Goal: Task Accomplishment & Management: Use online tool/utility

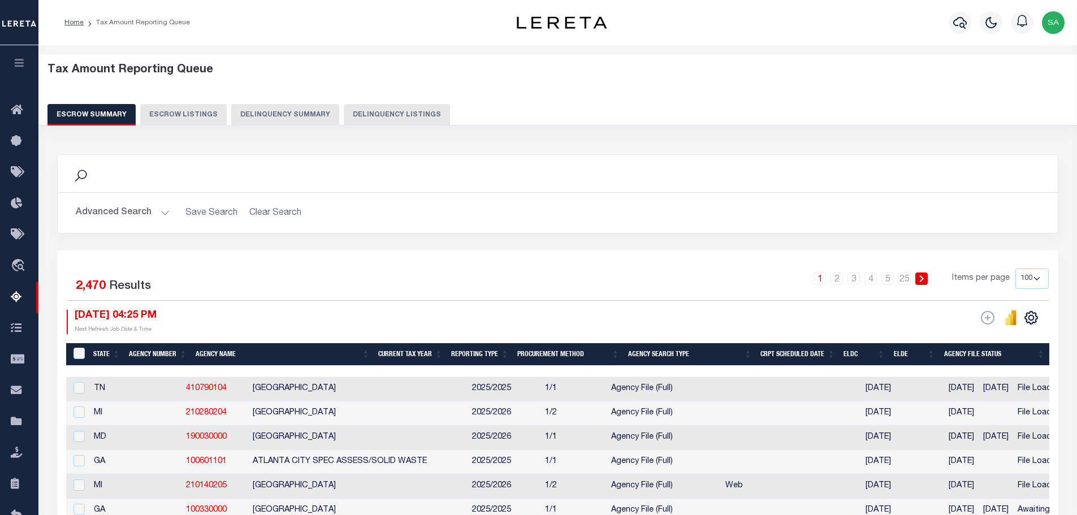
select select "100"
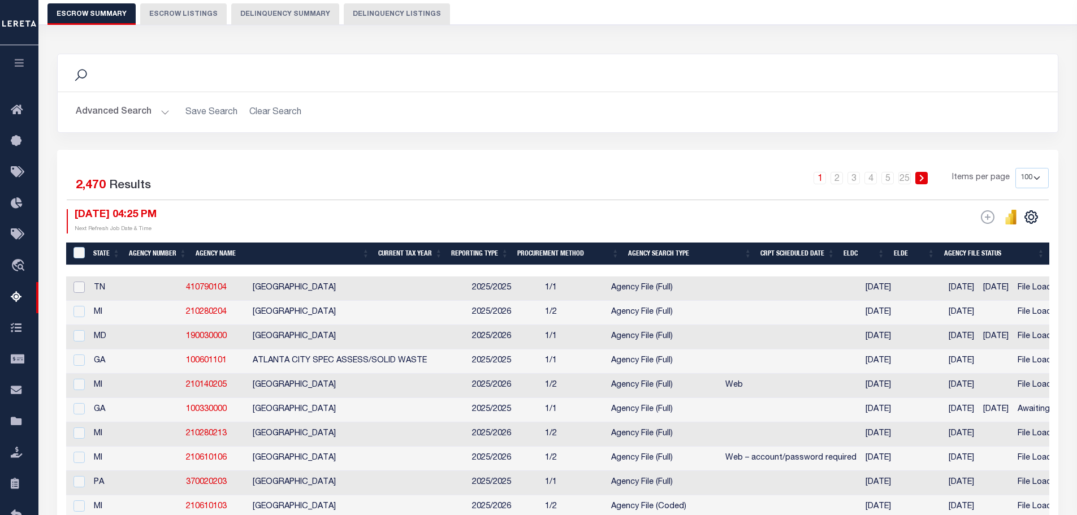
click at [84, 287] on input "checkbox" at bounding box center [78, 286] width 11 height 11
checkbox input "true"
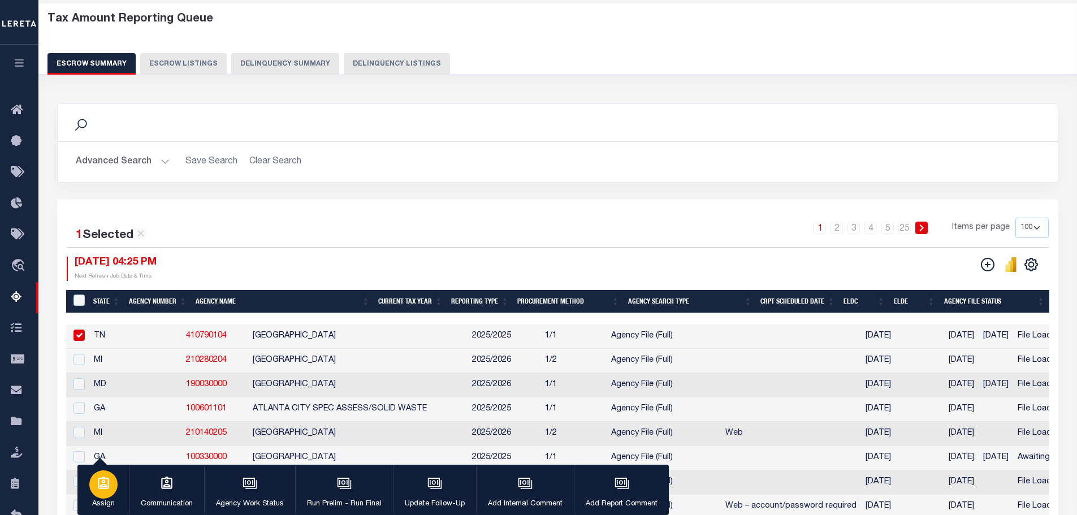
scroll to position [150, 0]
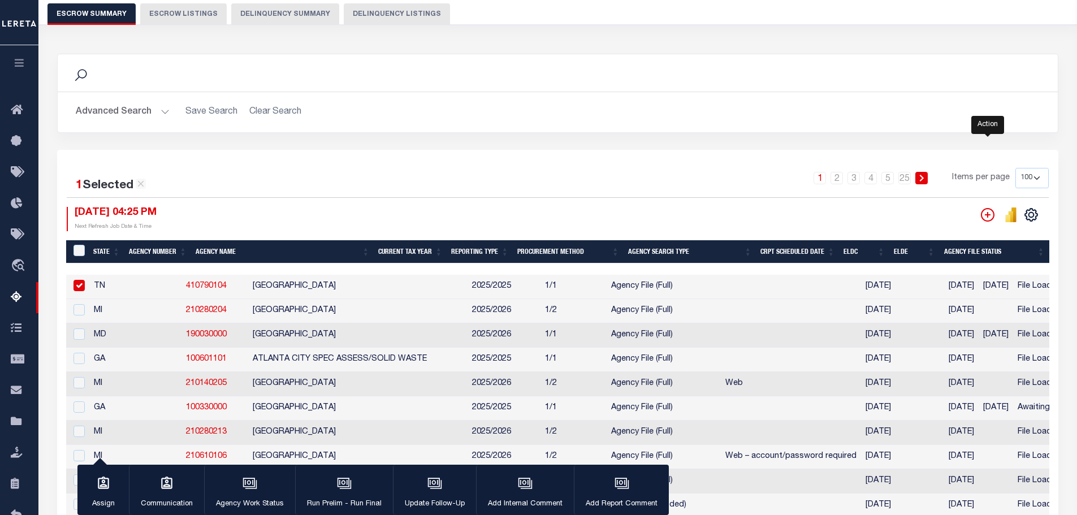
click at [986, 222] on icon "" at bounding box center [988, 215] width 14 height 14
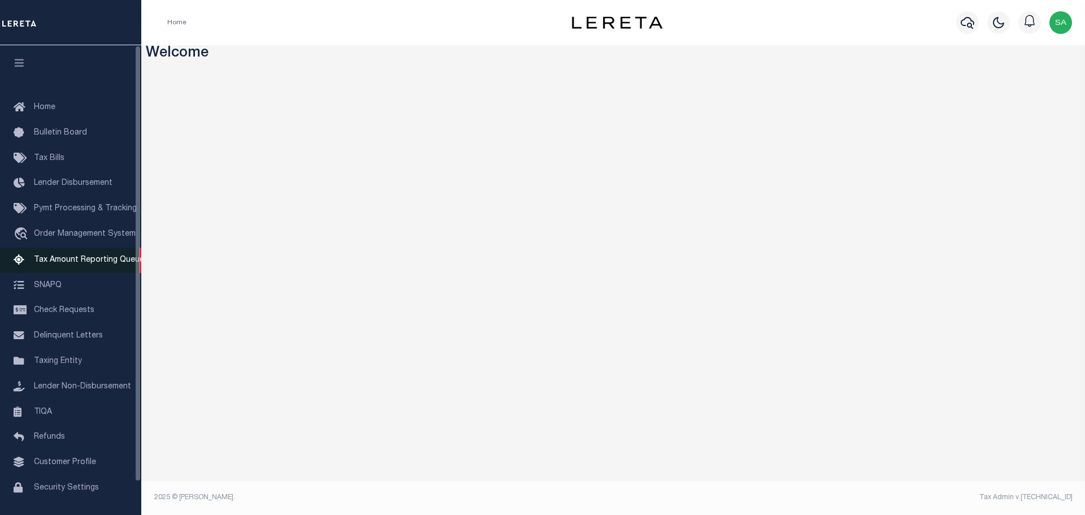
click at [97, 258] on span "Tax Amount Reporting Queue" at bounding box center [89, 260] width 110 height 8
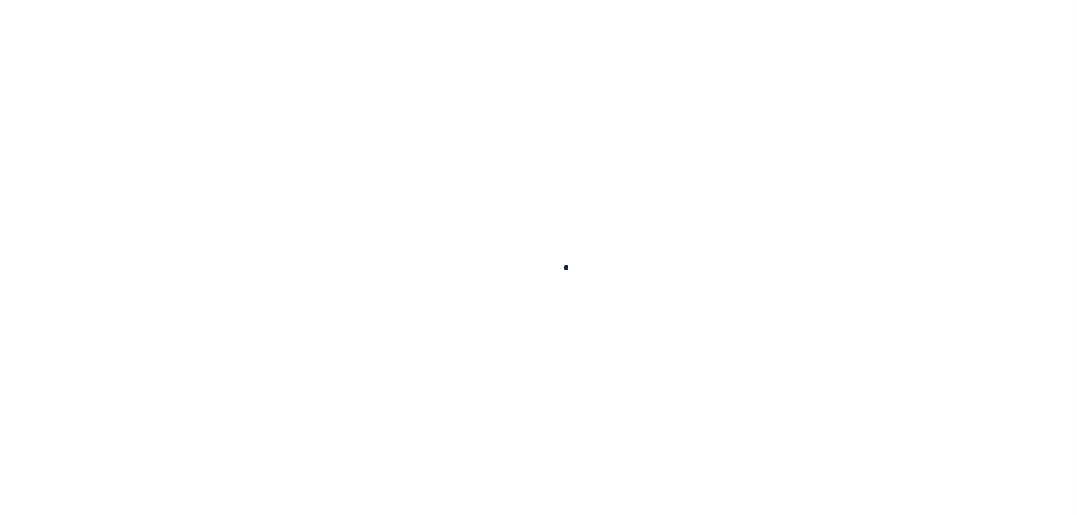
select select "100"
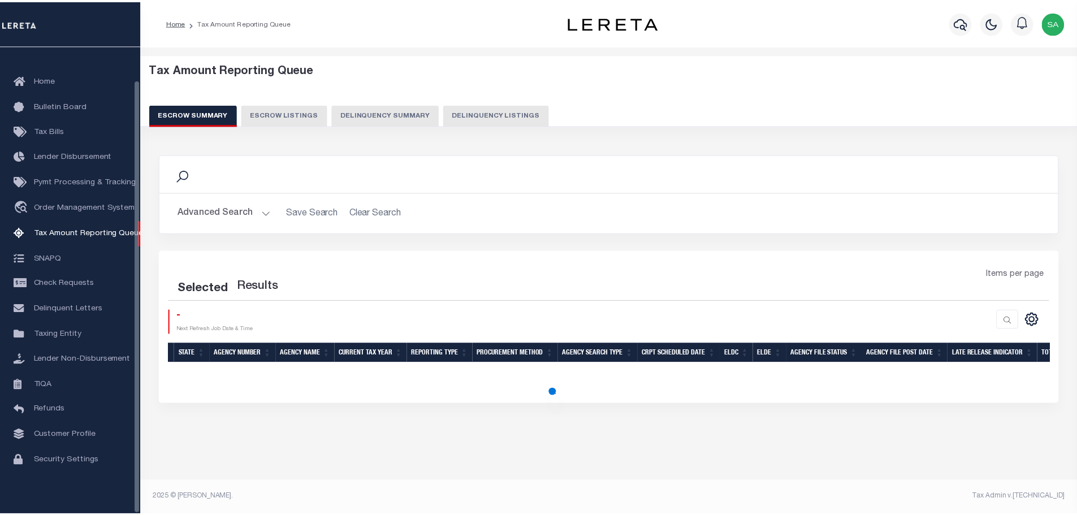
scroll to position [36, 0]
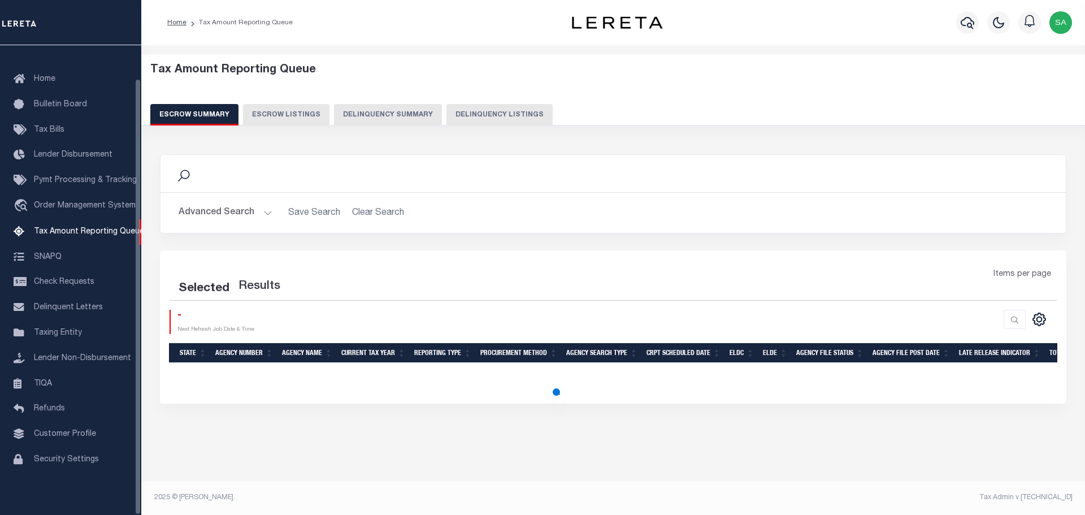
select select "100"
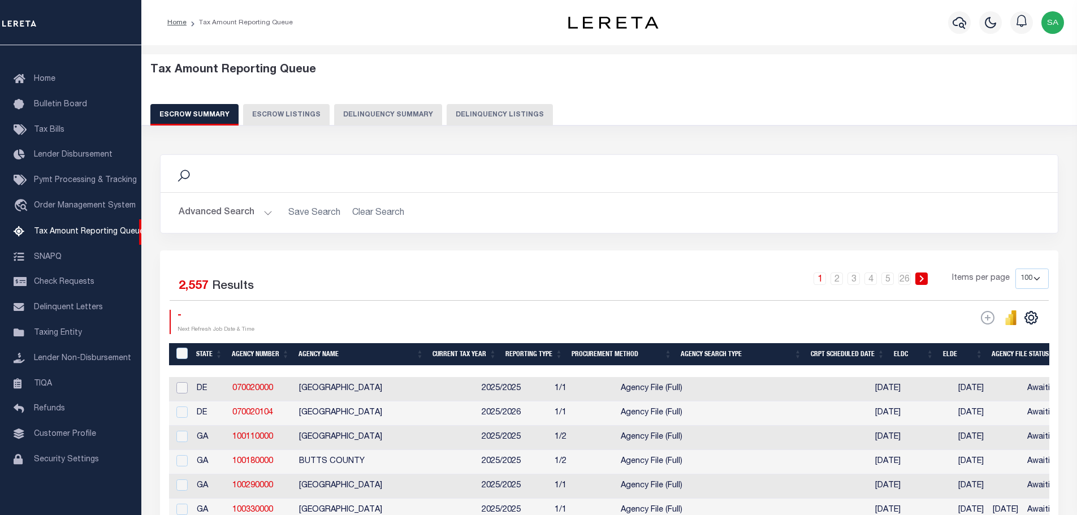
click at [185, 386] on input "checkbox" at bounding box center [181, 387] width 11 height 11
checkbox input "true"
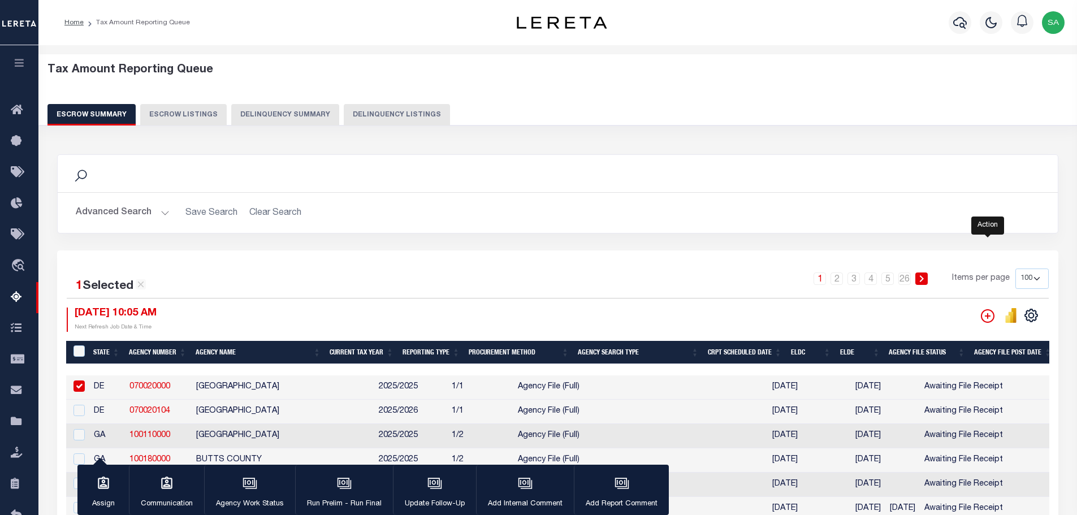
click at [986, 316] on icon "" at bounding box center [988, 316] width 14 height 14
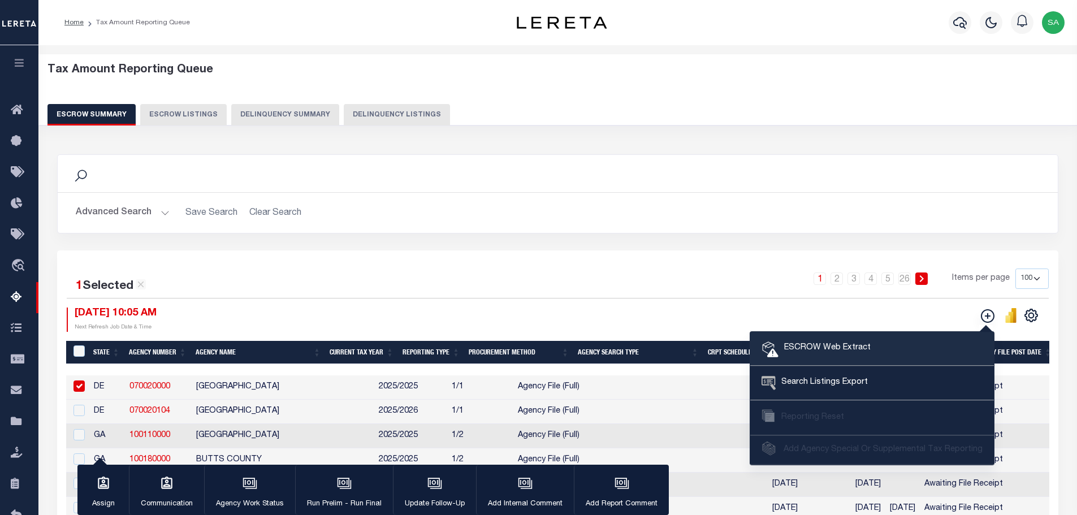
click at [861, 344] on span "ESCROW Web Extract" at bounding box center [824, 348] width 92 height 12
